Goal: Task Accomplishment & Management: Complete application form

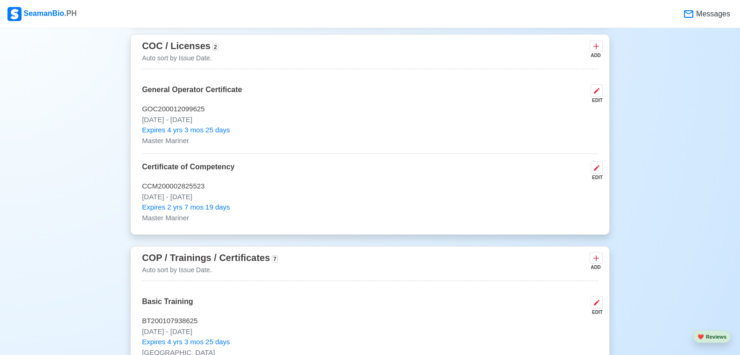
scroll to position [1214, 0]
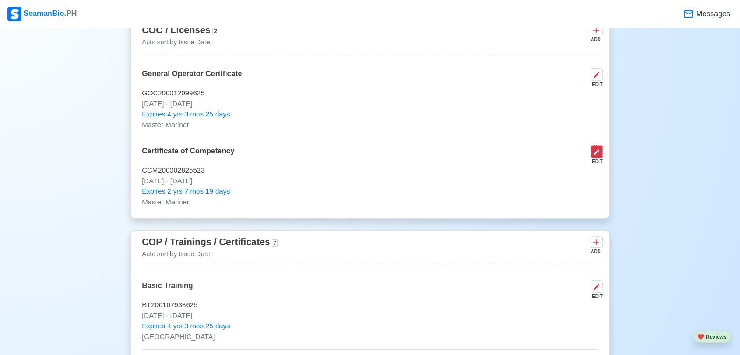
click at [596, 155] on icon at bounding box center [597, 152] width 6 height 6
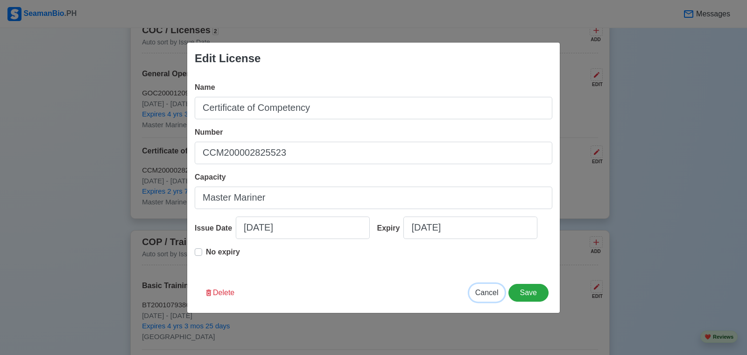
click at [487, 294] on span "Cancel" at bounding box center [487, 292] width 23 height 8
type input "[DATE]"
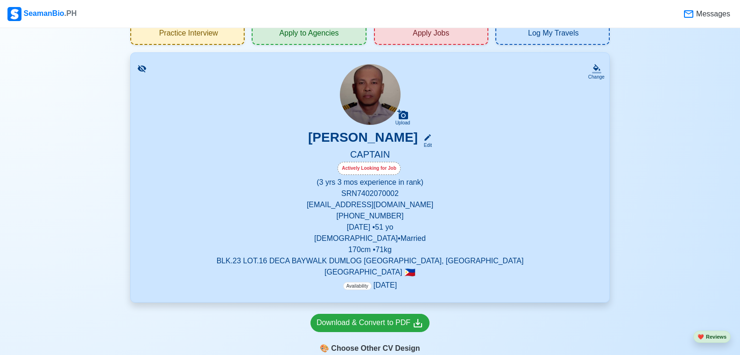
scroll to position [0, 0]
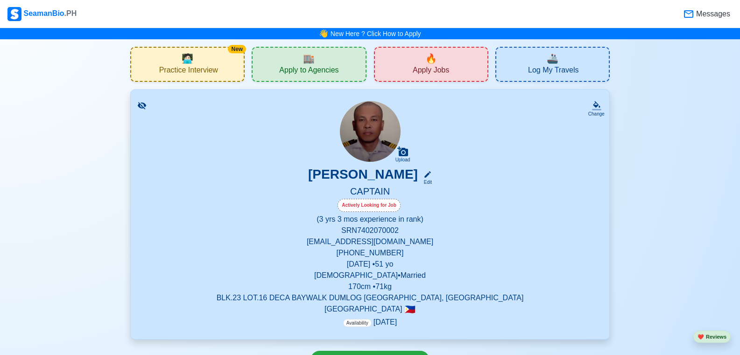
click at [411, 76] on div "🔥 Apply Jobs" at bounding box center [431, 64] width 114 height 35
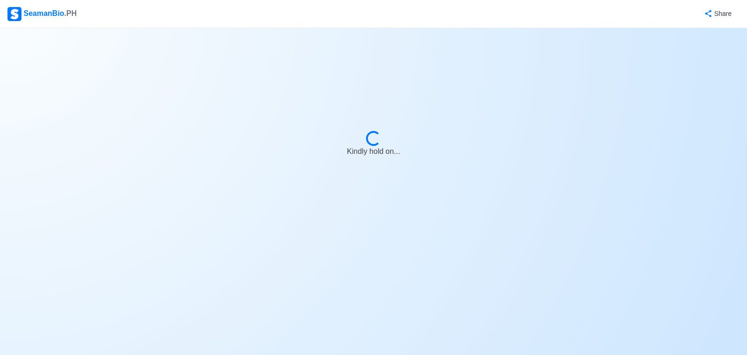
select select "Master"
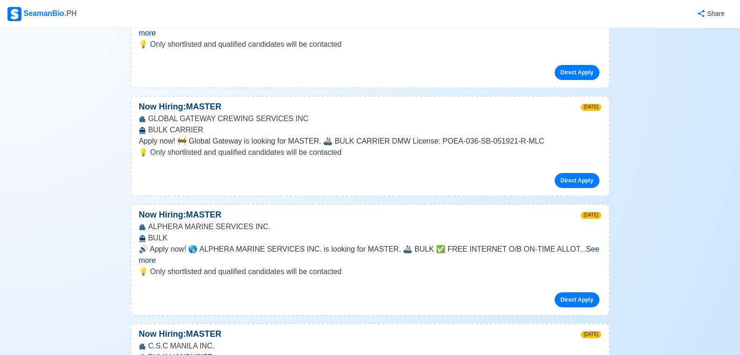
scroll to position [7147, 0]
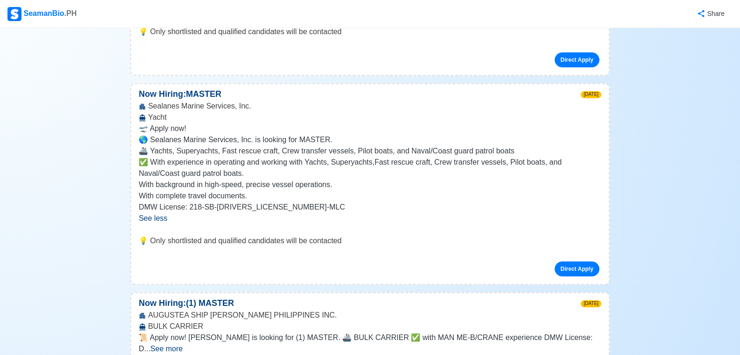
scroll to position [7754, 0]
